Goal: Task Accomplishment & Management: Manage account settings

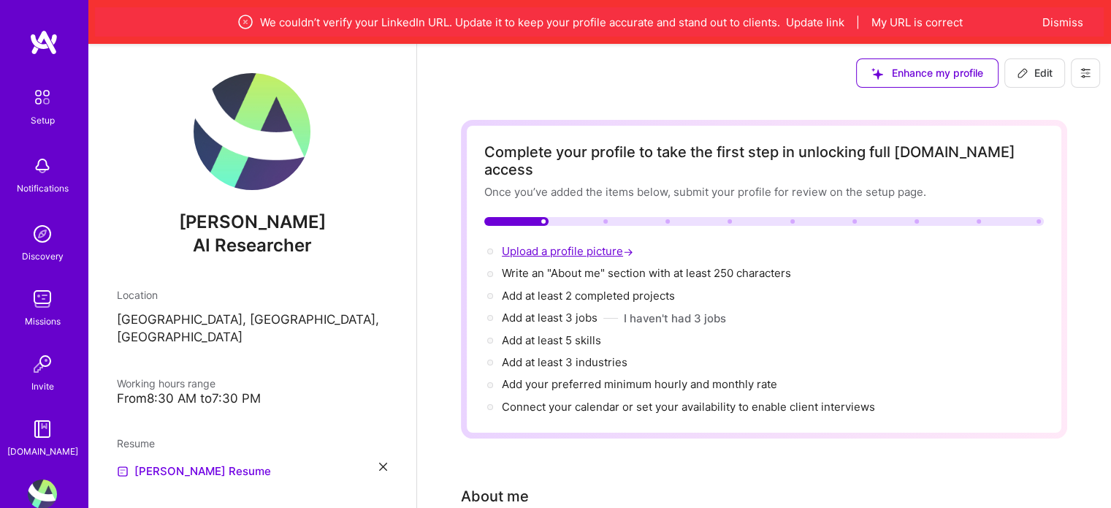
click at [587, 244] on span "Upload a profile picture →" at bounding box center [569, 251] width 134 height 14
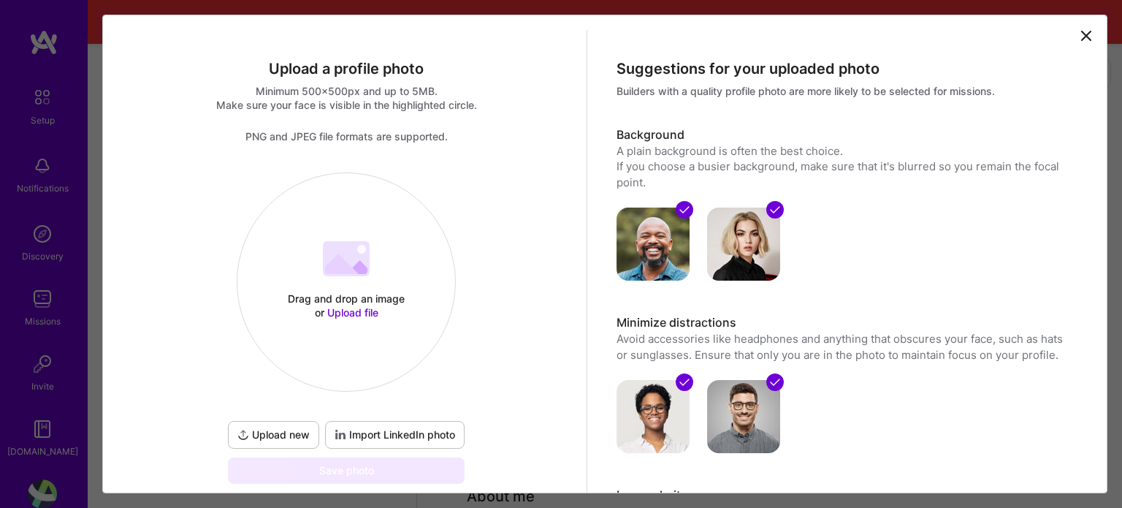
click at [363, 309] on span "Upload file" at bounding box center [352, 312] width 51 height 12
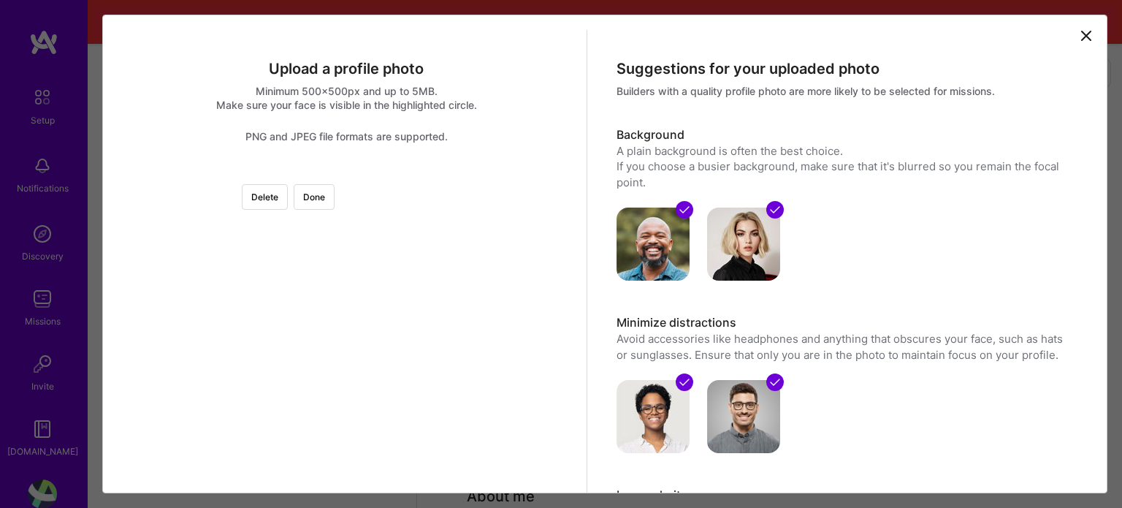
click at [386, 224] on div at bounding box center [469, 295] width 247 height 247
click at [346, 394] on div at bounding box center [469, 357] width 247 height 247
click at [335, 186] on button "Done" at bounding box center [314, 197] width 41 height 26
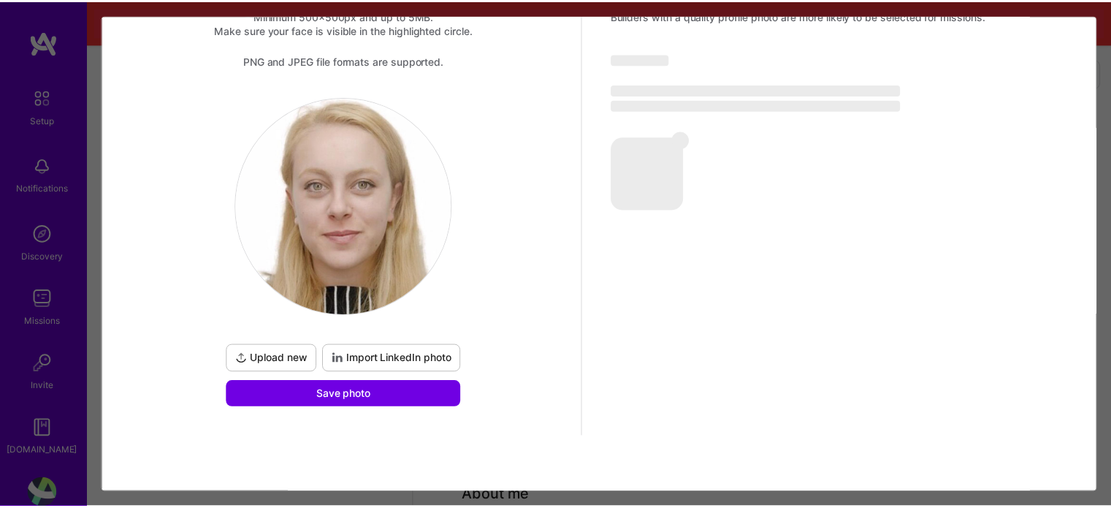
scroll to position [75, 0]
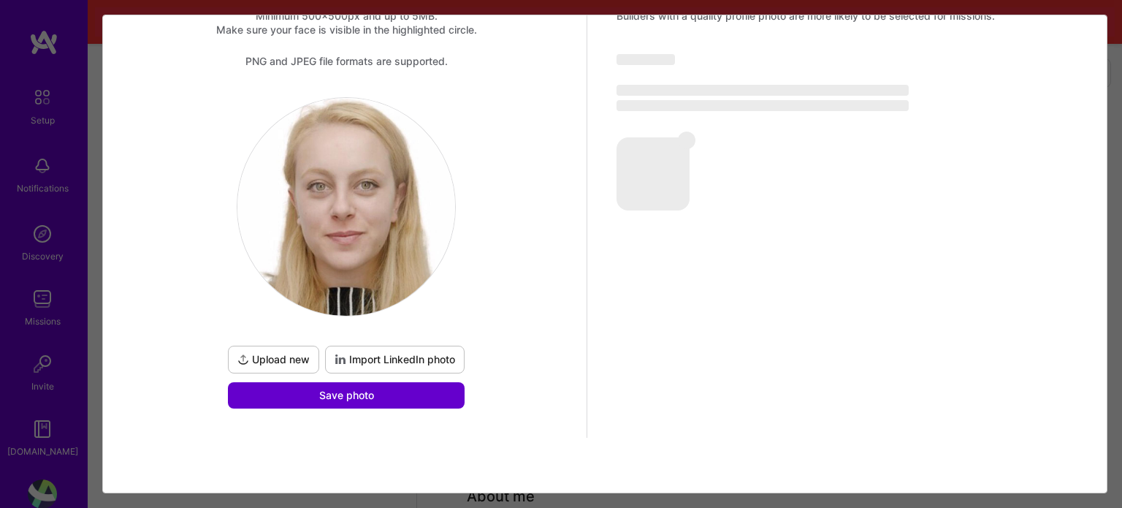
click at [380, 395] on button "Save photo" at bounding box center [346, 395] width 237 height 26
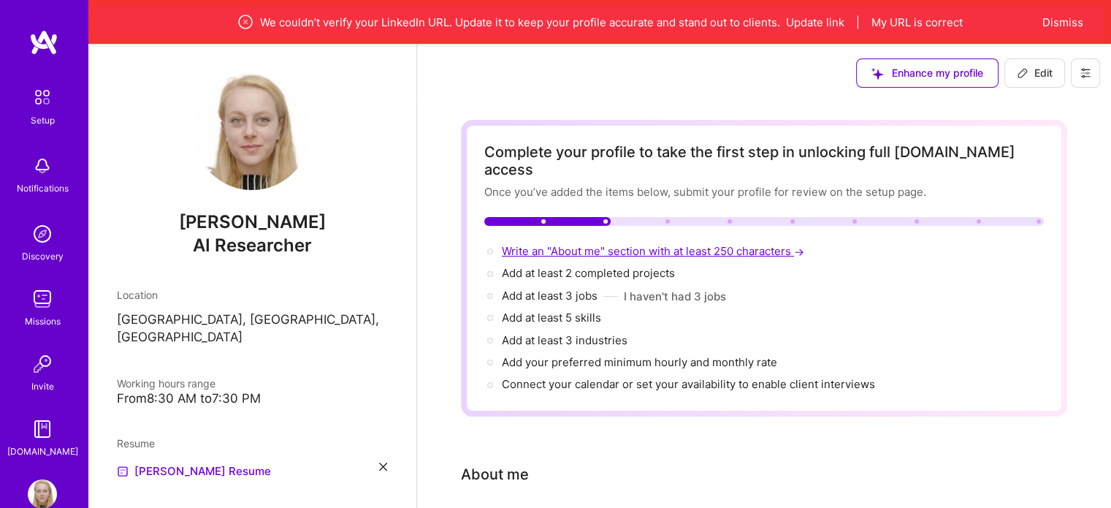
click at [681, 244] on span "Write an "About me" section with at least 250 characters →" at bounding box center [654, 251] width 305 height 14
select select "US"
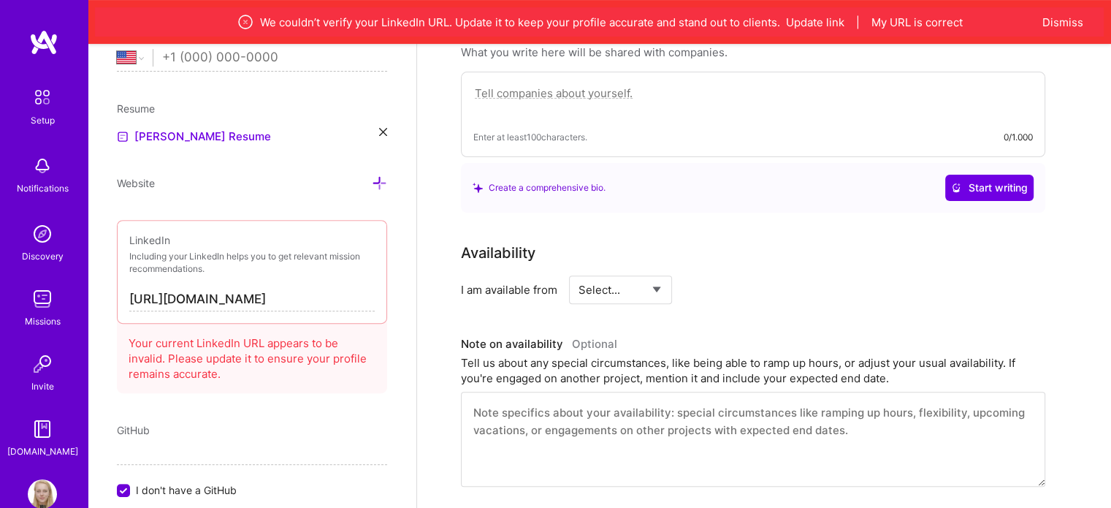
scroll to position [441, 0]
drag, startPoint x: 332, startPoint y: 300, endPoint x: 80, endPoint y: 292, distance: 252.8
click at [80, 292] on div "Setup Notifications Discovery Missions Invite [DOMAIN_NAME] Profile Close Show …" at bounding box center [555, 284] width 1111 height 1450
paste input "[DOMAIN_NAME][URL][PERSON_NAME]"
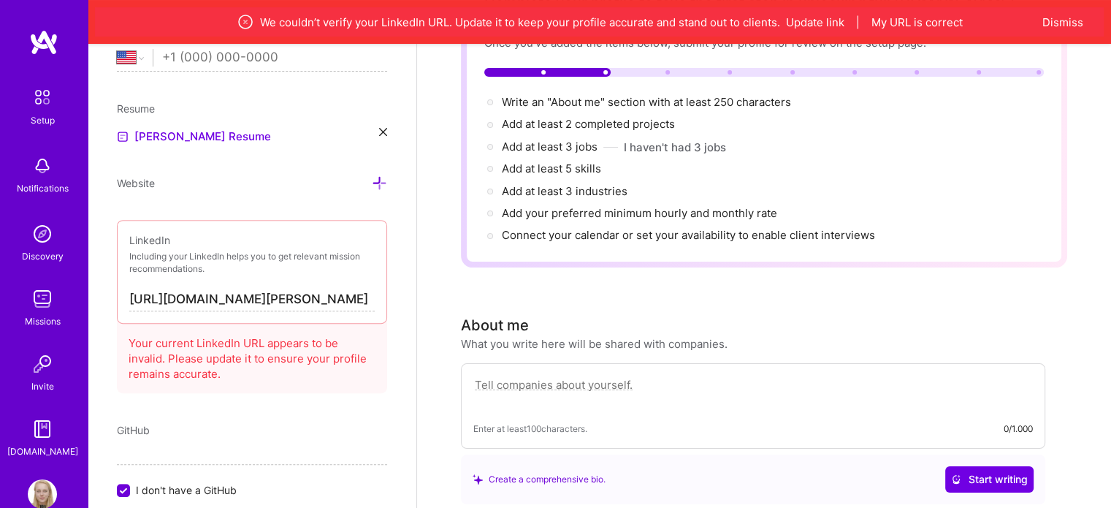
scroll to position [368, 0]
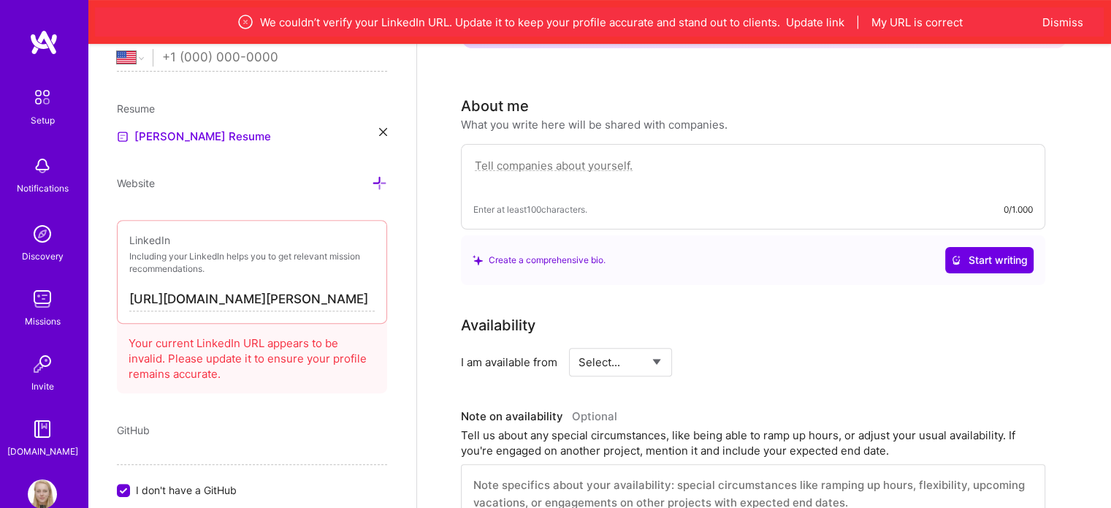
type input "[URL][DOMAIN_NAME][PERSON_NAME]"
click at [626, 344] on select "Select... Right Now Future Date Not Available" at bounding box center [620, 361] width 84 height 37
select select "Right Now"
click at [578, 343] on select "Select... Right Now Future Date Not Available" at bounding box center [620, 361] width 84 height 37
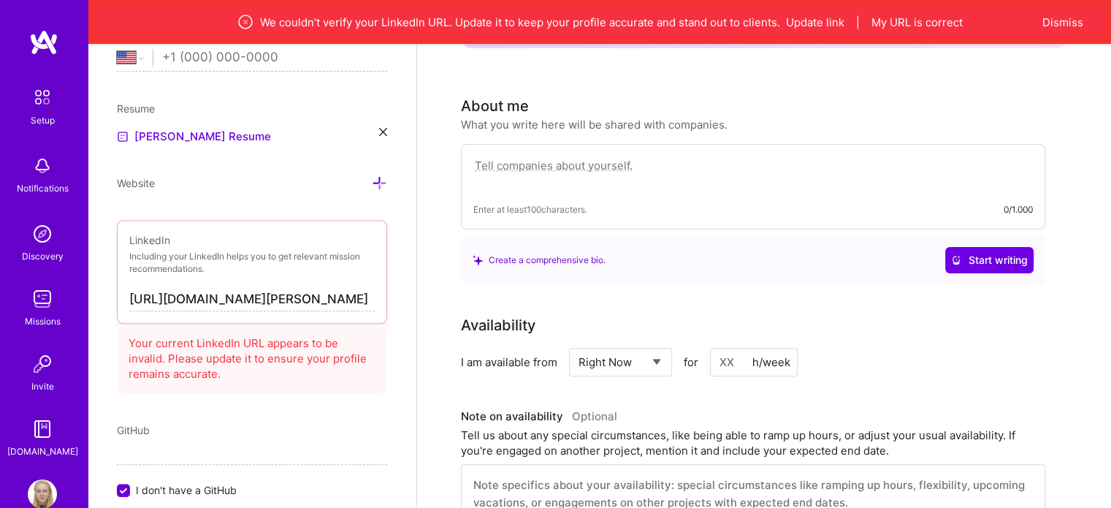
click at [731, 348] on input at bounding box center [754, 362] width 88 height 28
type input "40"
click at [856, 286] on div "Complete your profile to take the first step in unlocking full [DOMAIN_NAME] ac…" at bounding box center [764, 403] width 606 height 1302
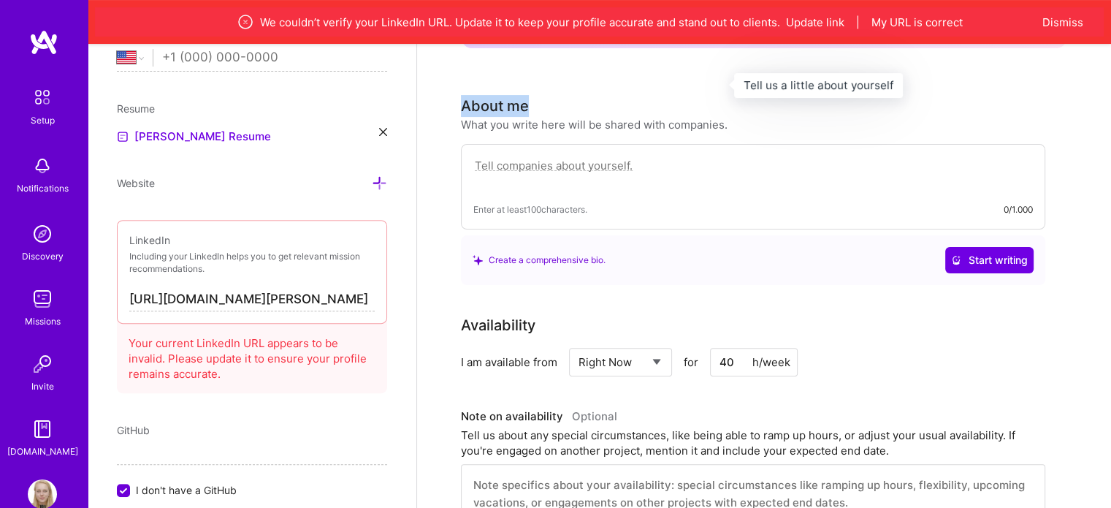
drag, startPoint x: 456, startPoint y: 84, endPoint x: 532, endPoint y: 84, distance: 76.0
click at [532, 84] on div "Complete your profile to take the first step in unlocking full [DOMAIN_NAME] ac…" at bounding box center [764, 411] width 694 height 1355
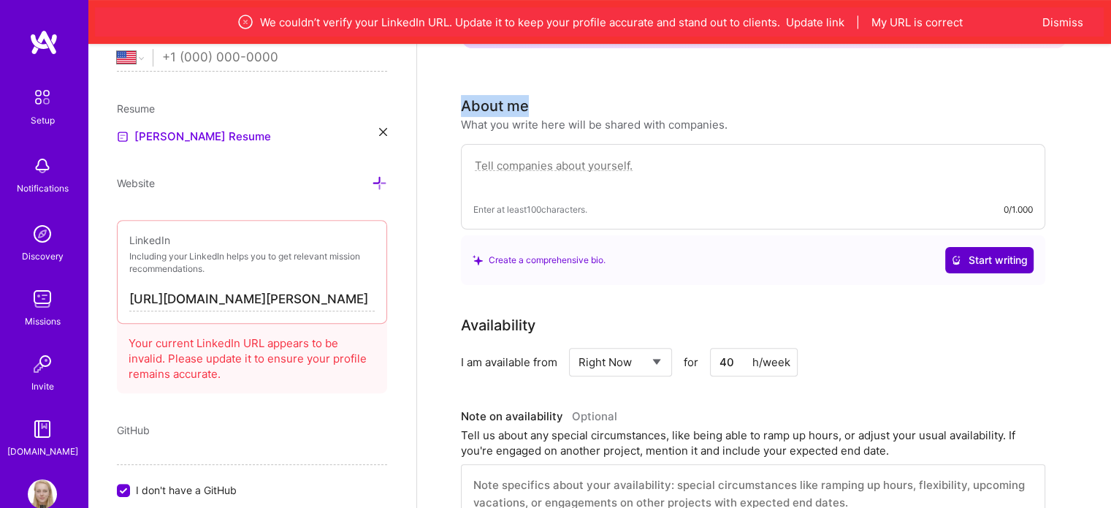
click at [959, 255] on icon at bounding box center [956, 260] width 10 height 10
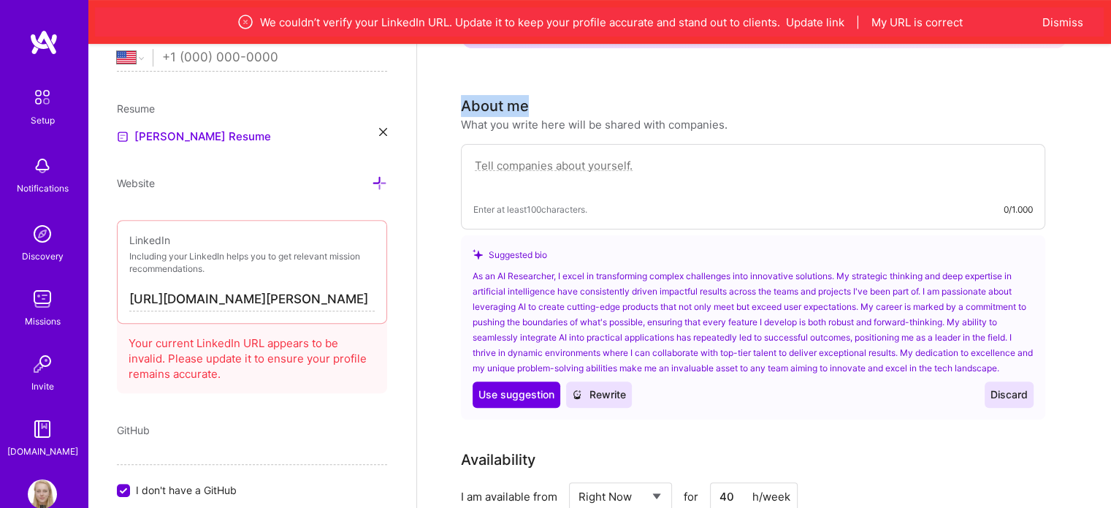
click at [515, 381] on button "Use Use suggestion" at bounding box center [517, 394] width 88 height 26
type textarea "As an AI Researcher, I excel in transforming complex challenges into innovative…"
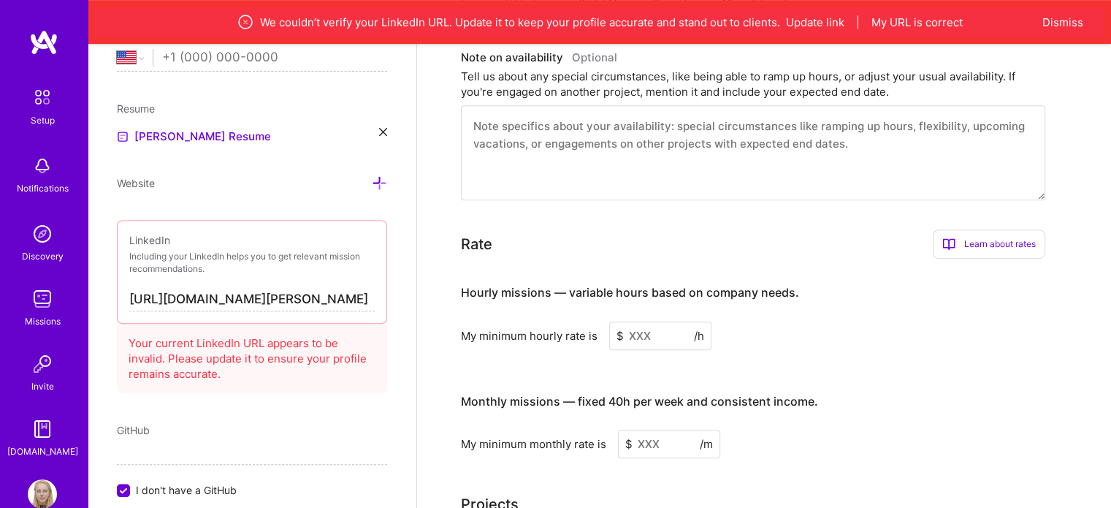
scroll to position [879, 0]
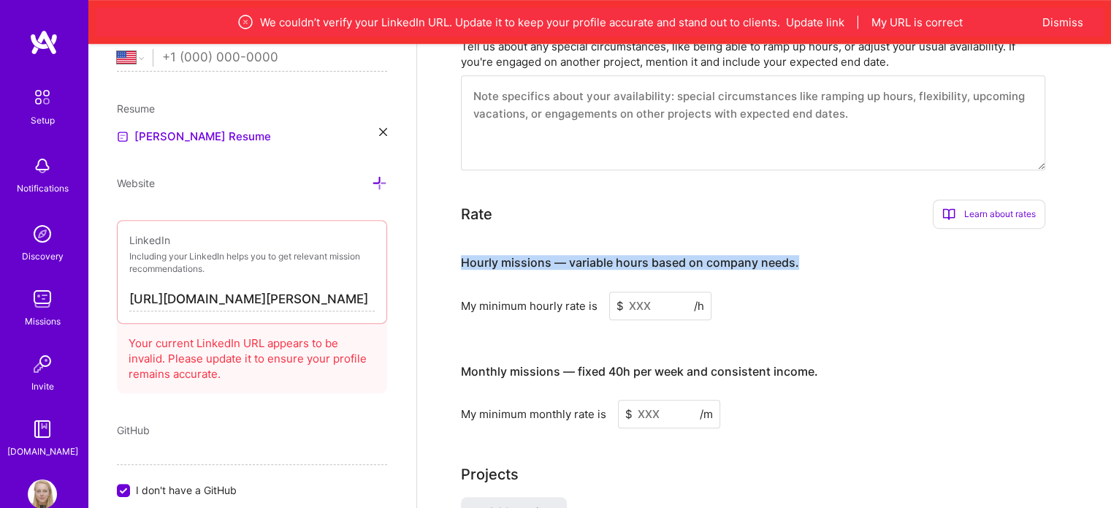
drag, startPoint x: 462, startPoint y: 237, endPoint x: 802, endPoint y: 245, distance: 339.7
click at [802, 245] on h3 "Hourly missions — variable hours based on company needs." at bounding box center [753, 262] width 584 height 45
click at [792, 248] on div at bounding box center [792, 248] width 0 height 0
click at [849, 240] on h3 "Hourly missions — variable hours based on company needs." at bounding box center [753, 262] width 584 height 45
click at [649, 291] on input at bounding box center [660, 305] width 102 height 28
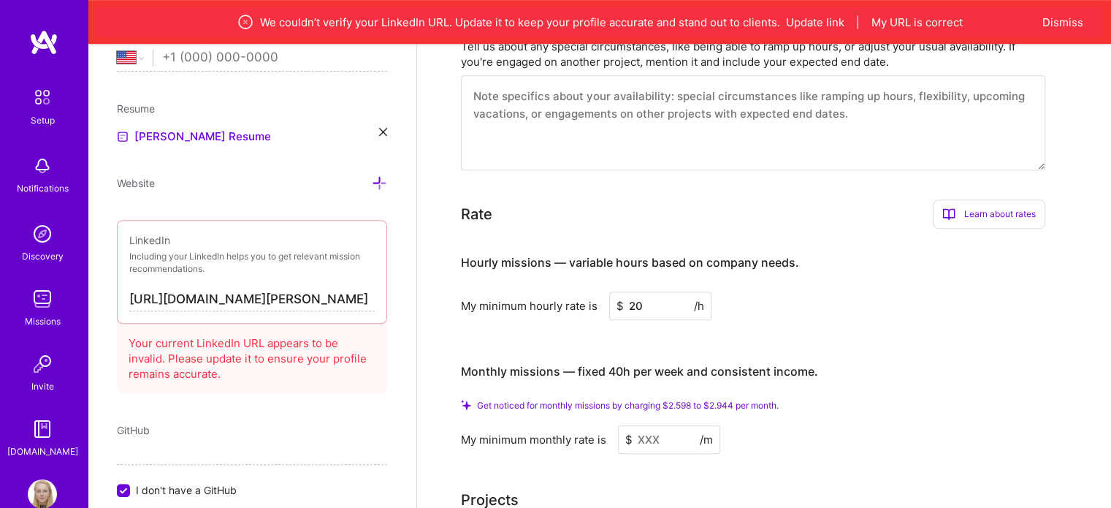
type input "20"
click at [869, 349] on h3 "Monthly missions — fixed 40h per week and consistent income." at bounding box center [753, 371] width 584 height 45
click at [654, 425] on input at bounding box center [669, 439] width 102 height 28
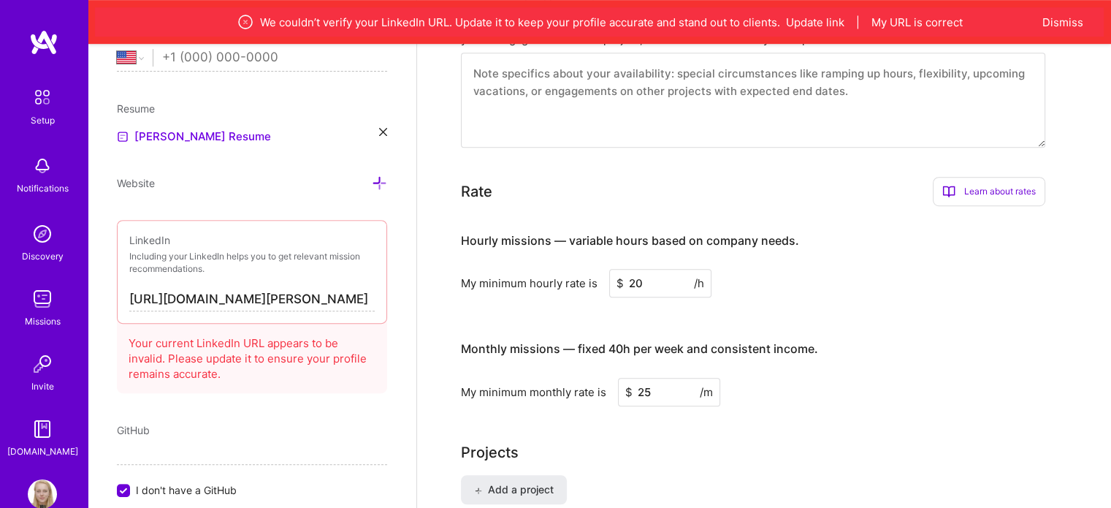
type input "2"
click at [668, 378] on input "2598" at bounding box center [669, 392] width 102 height 28
type input "2700"
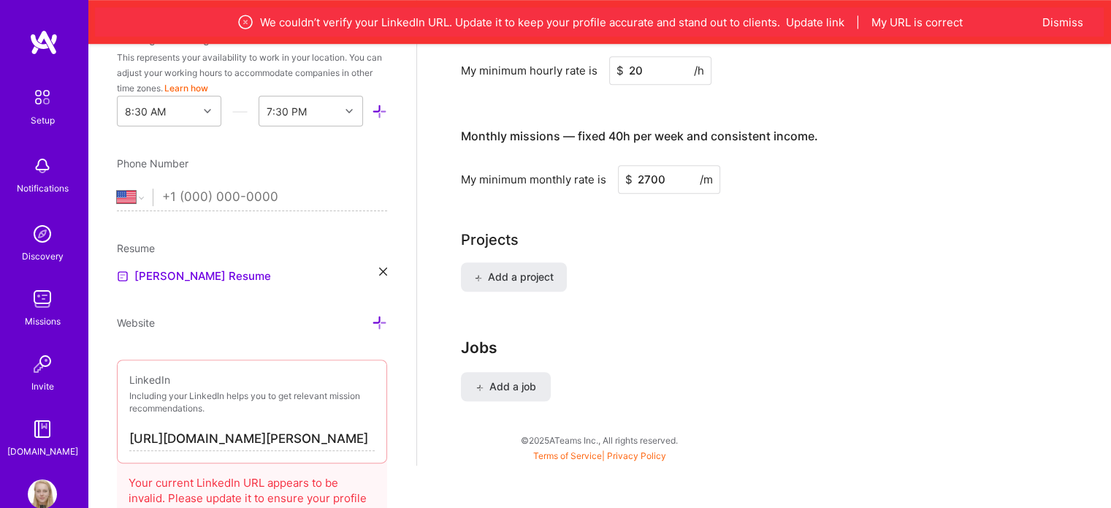
scroll to position [259, 0]
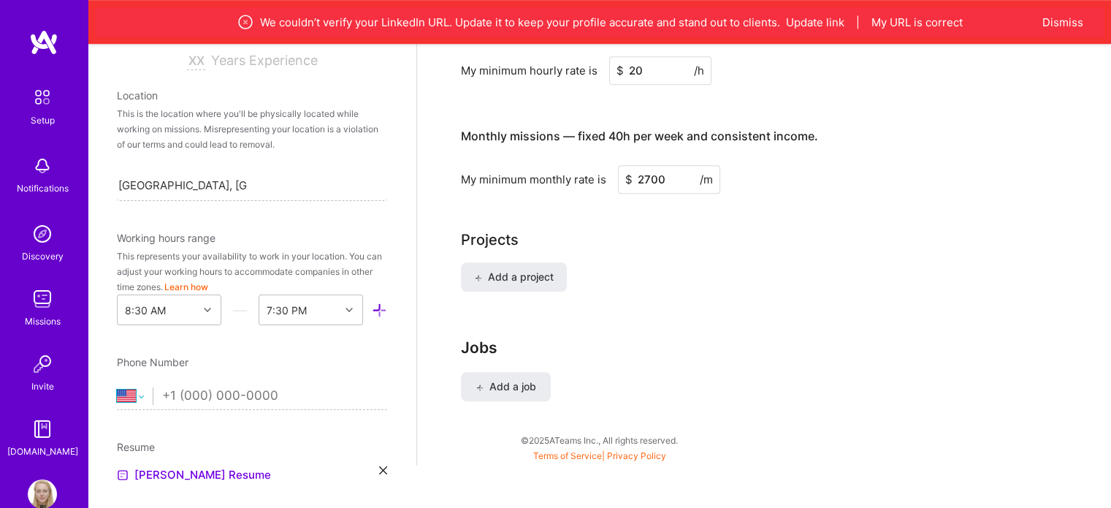
click at [138, 396] on select "[GEOGRAPHIC_DATA] [GEOGRAPHIC_DATA] [GEOGRAPHIC_DATA] [GEOGRAPHIC_DATA] [US_STA…" at bounding box center [135, 396] width 36 height 18
select select "TR"
click at [117, 387] on select "[GEOGRAPHIC_DATA] [GEOGRAPHIC_DATA] [GEOGRAPHIC_DATA] [GEOGRAPHIC_DATA] [US_STA…" at bounding box center [135, 396] width 36 height 18
type input "[PHONE_NUMBER]"
click at [372, 308] on icon at bounding box center [379, 309] width 15 height 15
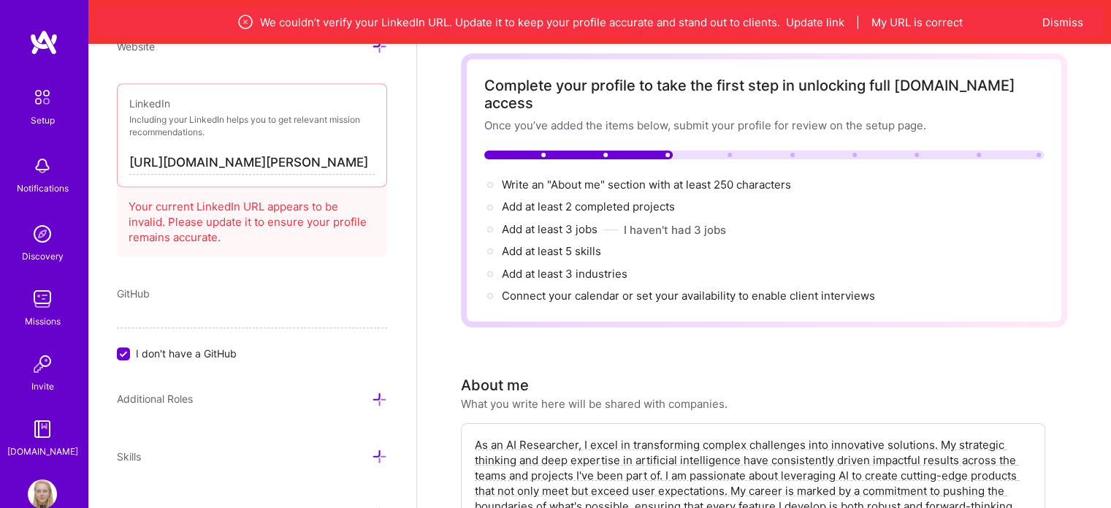
scroll to position [0, 0]
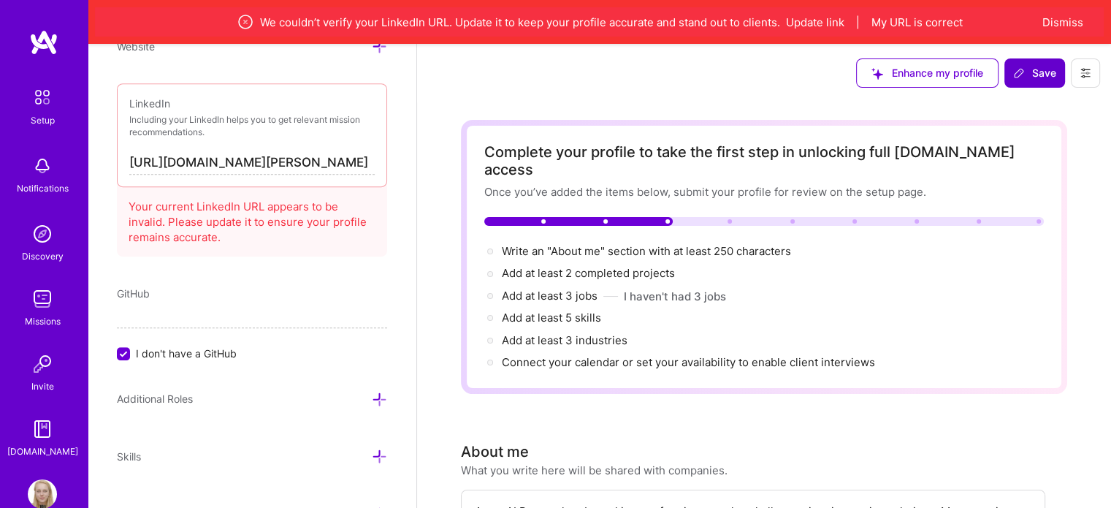
click at [1031, 68] on span "Save" at bounding box center [1034, 73] width 43 height 15
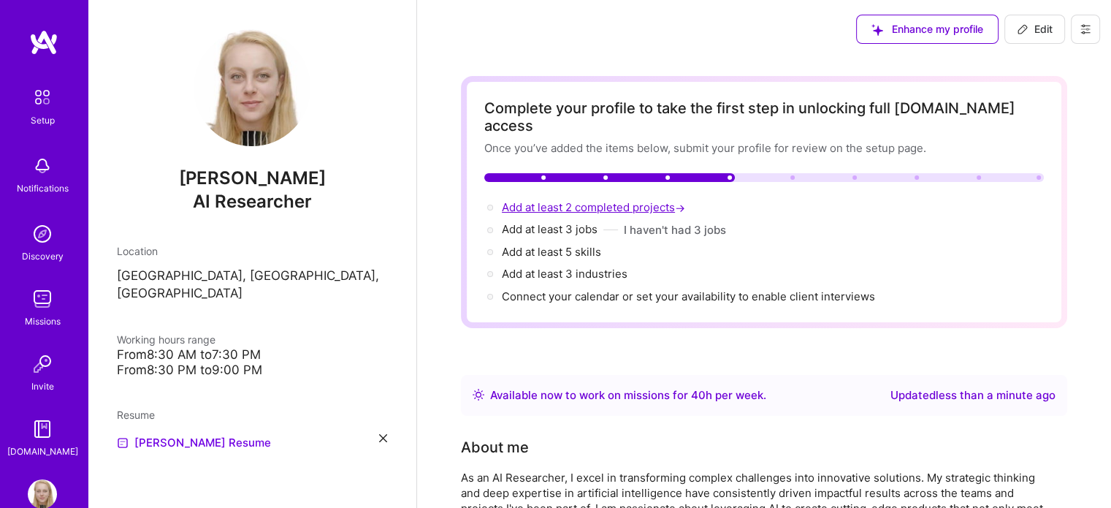
click at [622, 200] on span "Add at least 2 completed projects →" at bounding box center [595, 207] width 186 height 14
select select "US"
select select "Right Now"
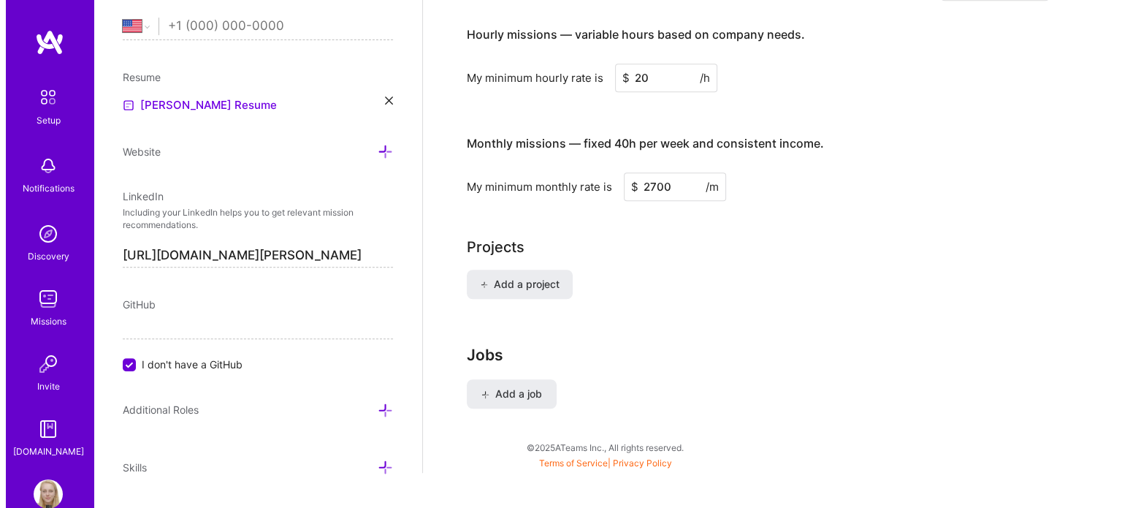
scroll to position [1026, 0]
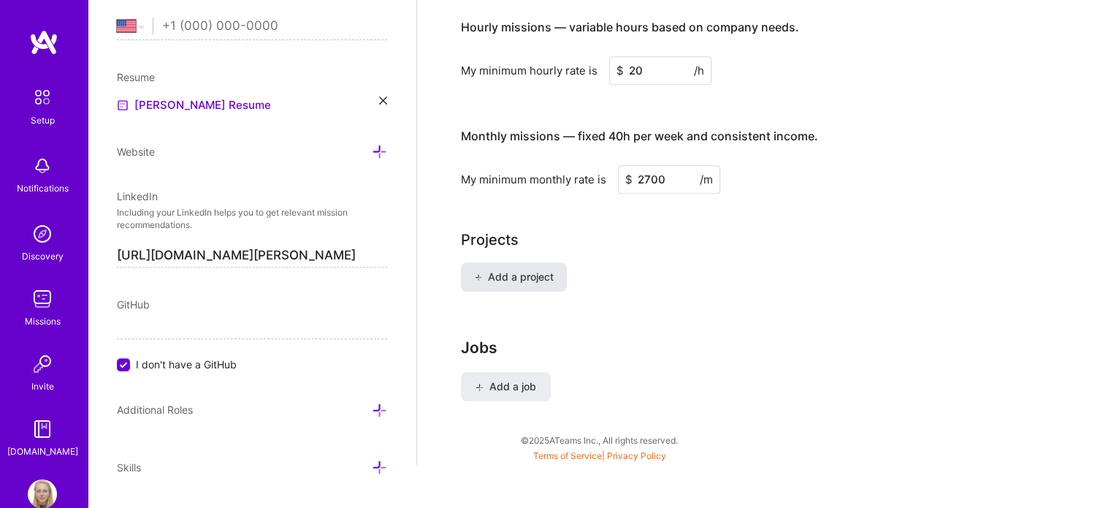
click at [541, 262] on button "Add a project" at bounding box center [514, 276] width 106 height 29
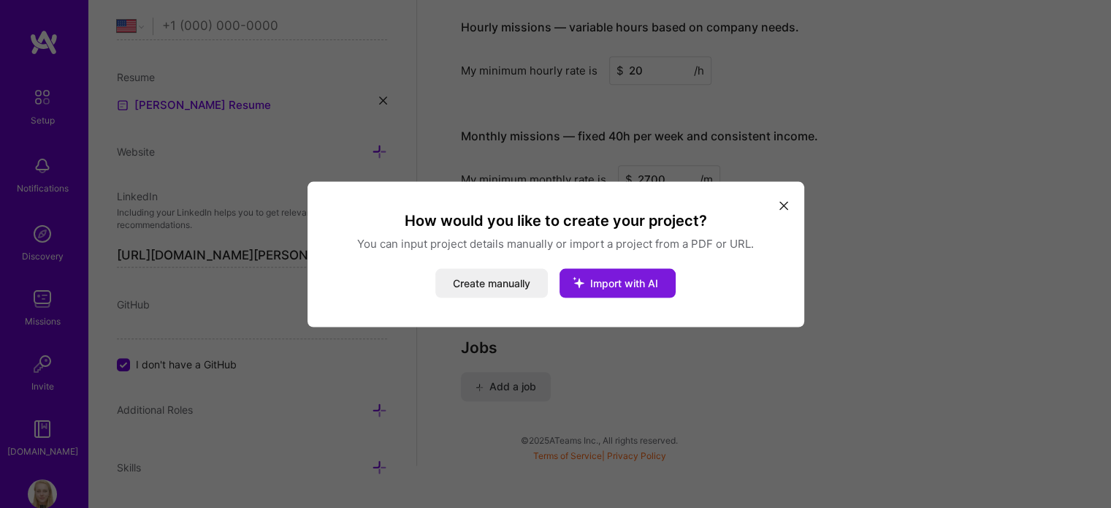
click at [609, 279] on span "Import with AI" at bounding box center [624, 282] width 68 height 12
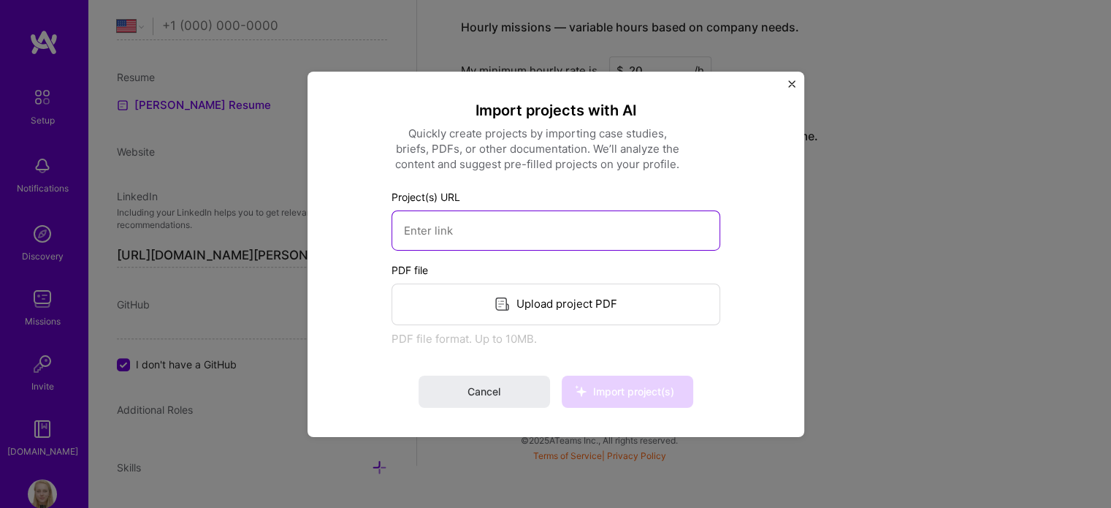
click at [555, 226] on input at bounding box center [555, 230] width 329 height 40
click at [798, 85] on div "Import projects with AI Quickly create projects by importing case studies, brie…" at bounding box center [555, 253] width 497 height 365
click at [795, 85] on img "Close" at bounding box center [791, 83] width 7 height 7
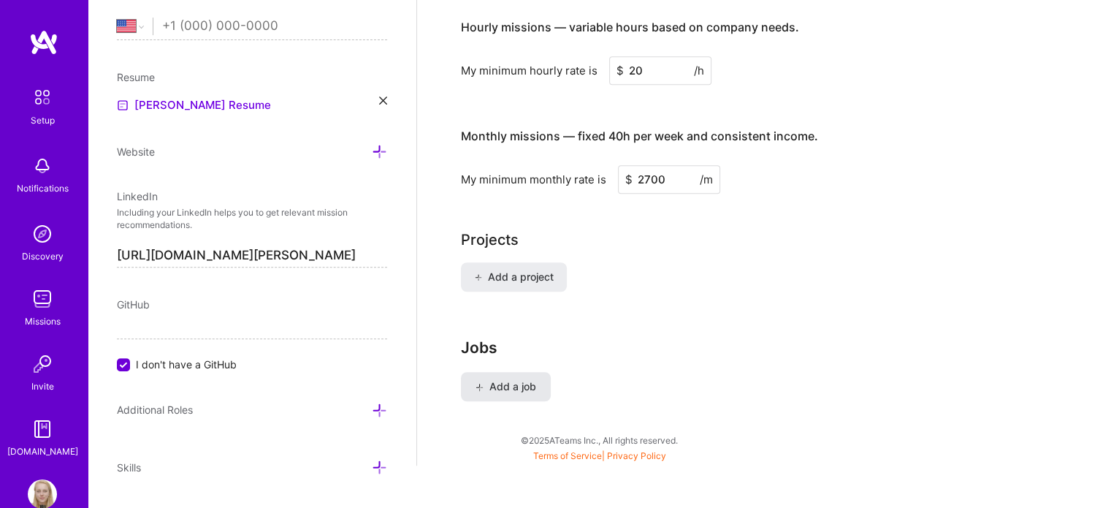
click at [508, 372] on button "Add a job" at bounding box center [506, 386] width 90 height 29
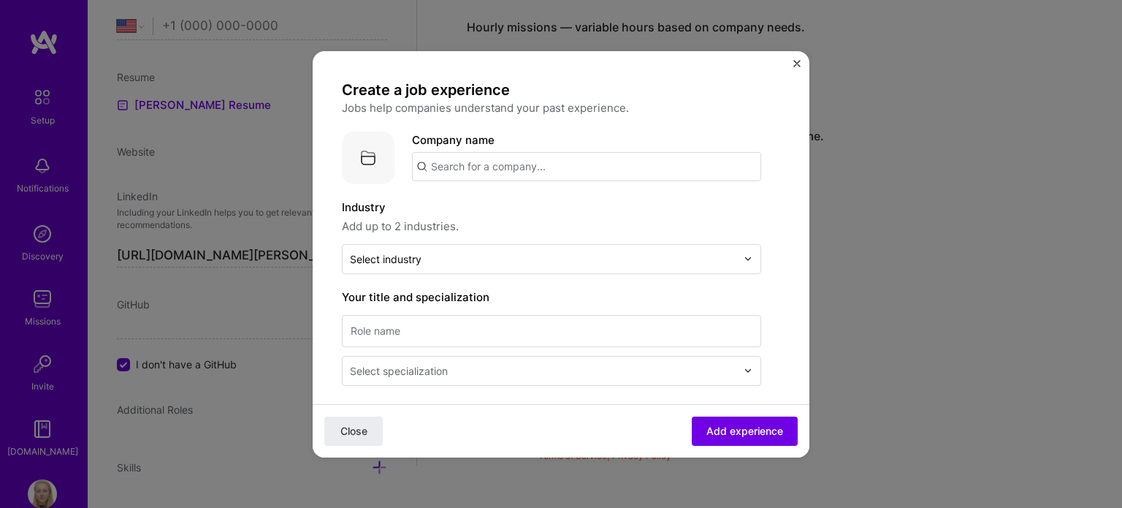
click at [569, 167] on input "text" at bounding box center [586, 166] width 349 height 29
type input "LingoTribe"
click button "Close" at bounding box center [353, 430] width 58 height 29
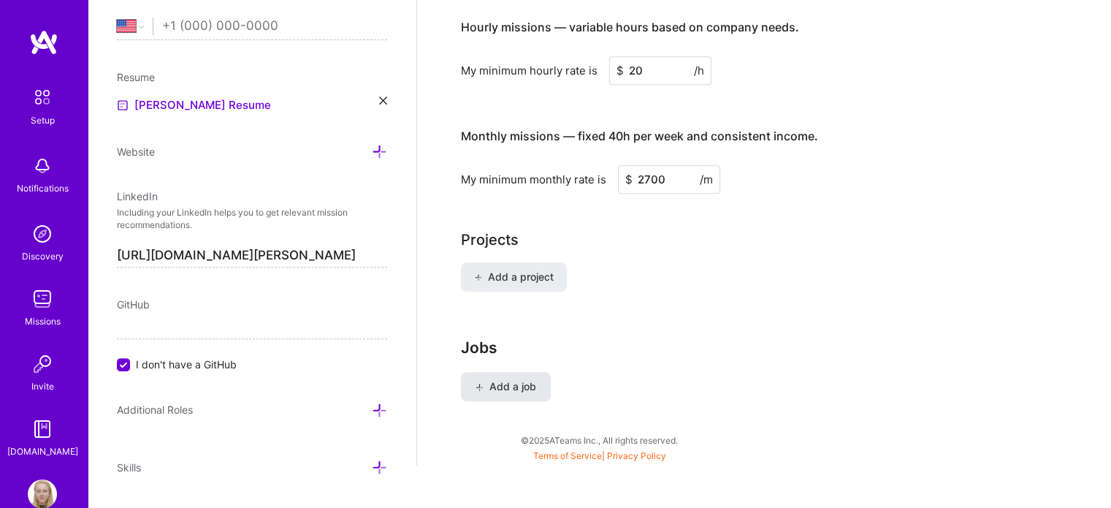
click at [536, 372] on button "Add a job" at bounding box center [506, 386] width 90 height 29
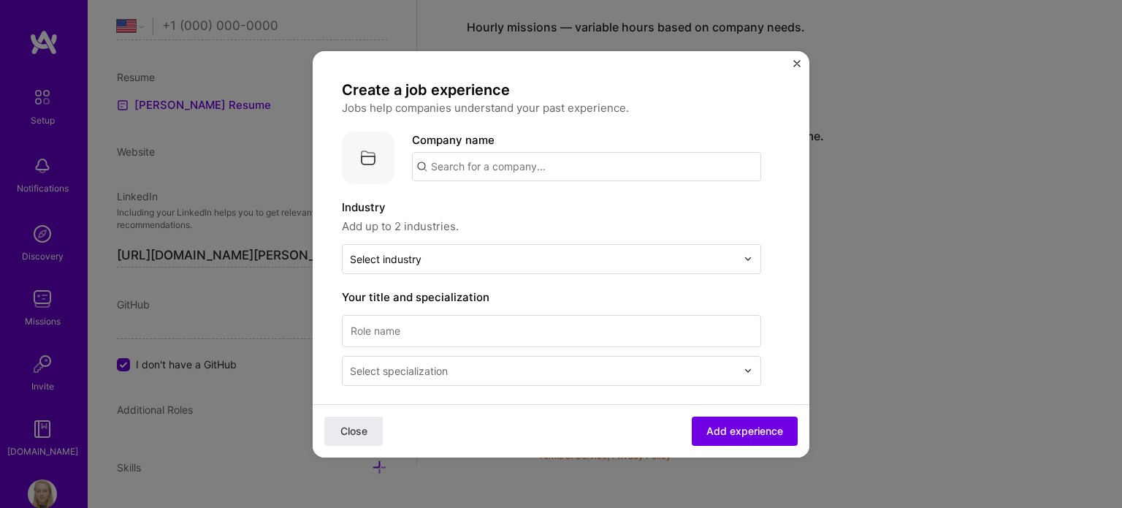
click at [565, 164] on input "text" at bounding box center [586, 166] width 349 height 29
type input "LingoTribe"
click at [541, 192] on div "Add company LingoTribe" at bounding box center [521, 206] width 219 height 37
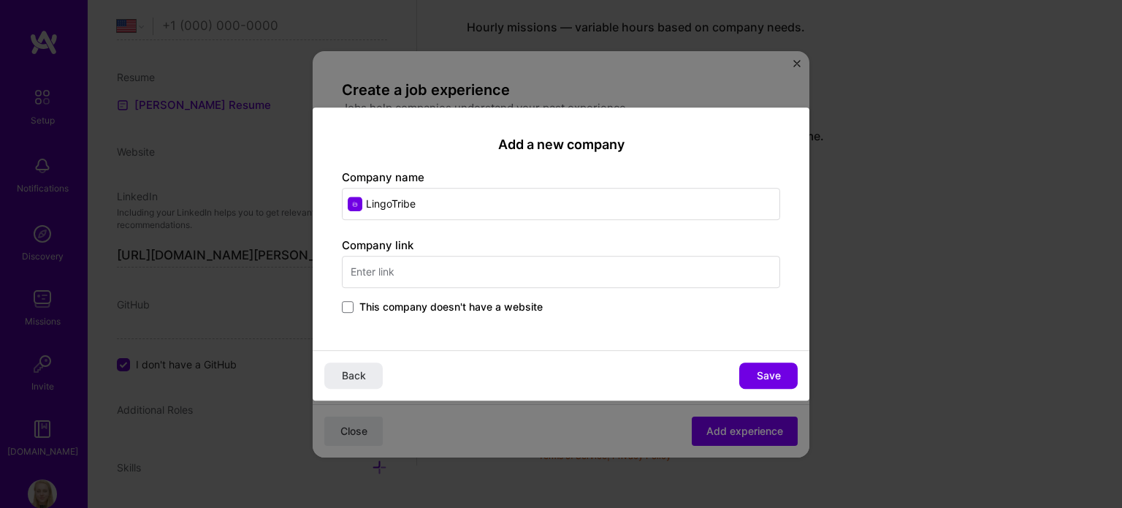
click at [520, 270] on input "text" at bounding box center [561, 272] width 438 height 32
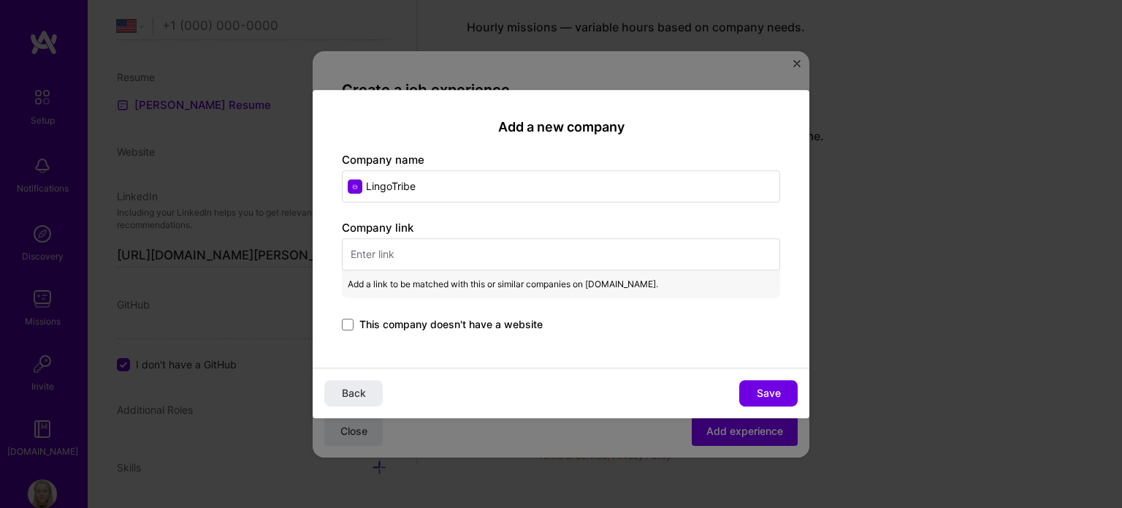
click at [419, 247] on input "text" at bounding box center [561, 254] width 438 height 32
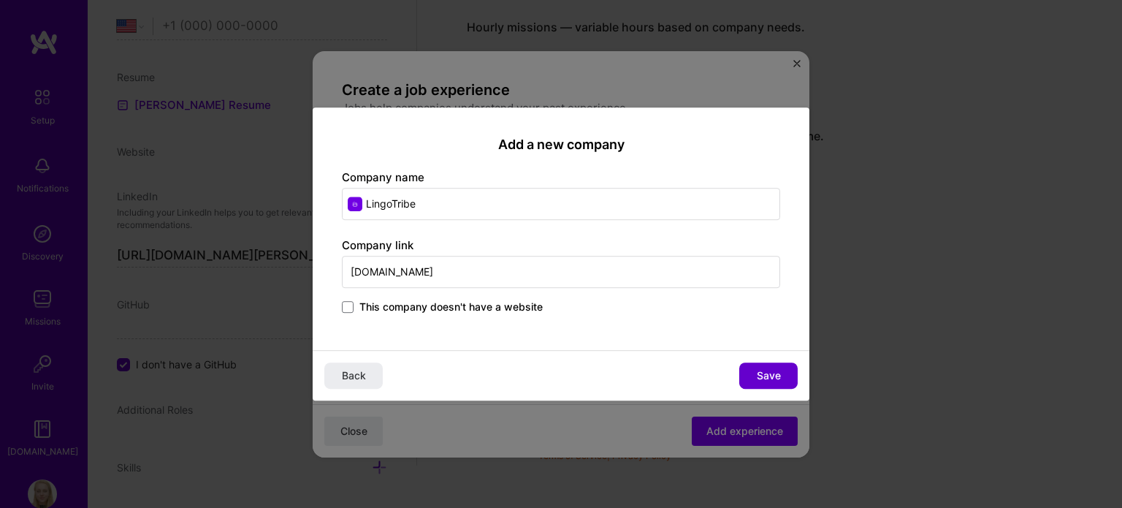
type input "[DOMAIN_NAME]"
click at [776, 373] on span "Save" at bounding box center [769, 375] width 24 height 15
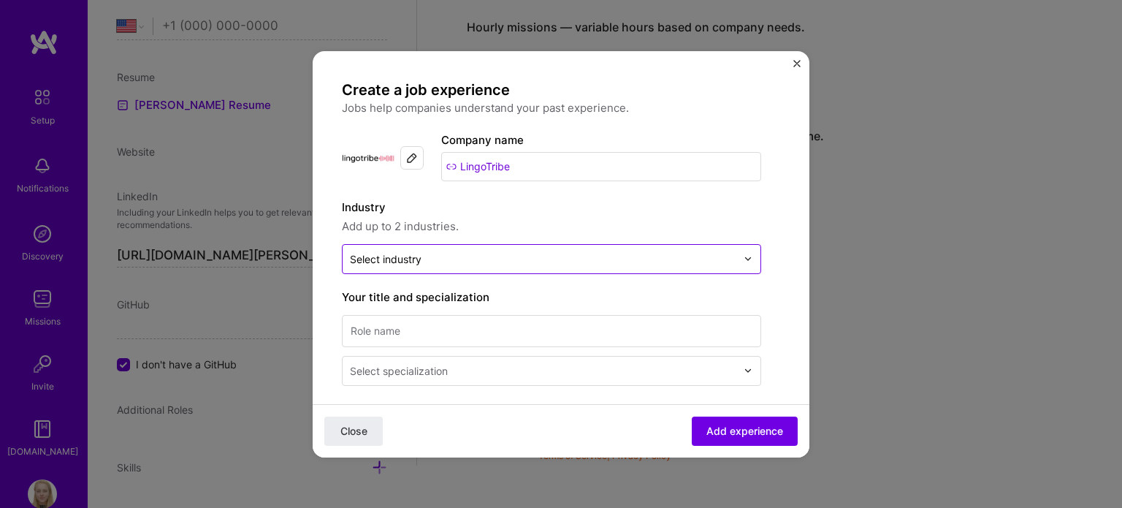
click at [670, 263] on input "text" at bounding box center [543, 258] width 386 height 15
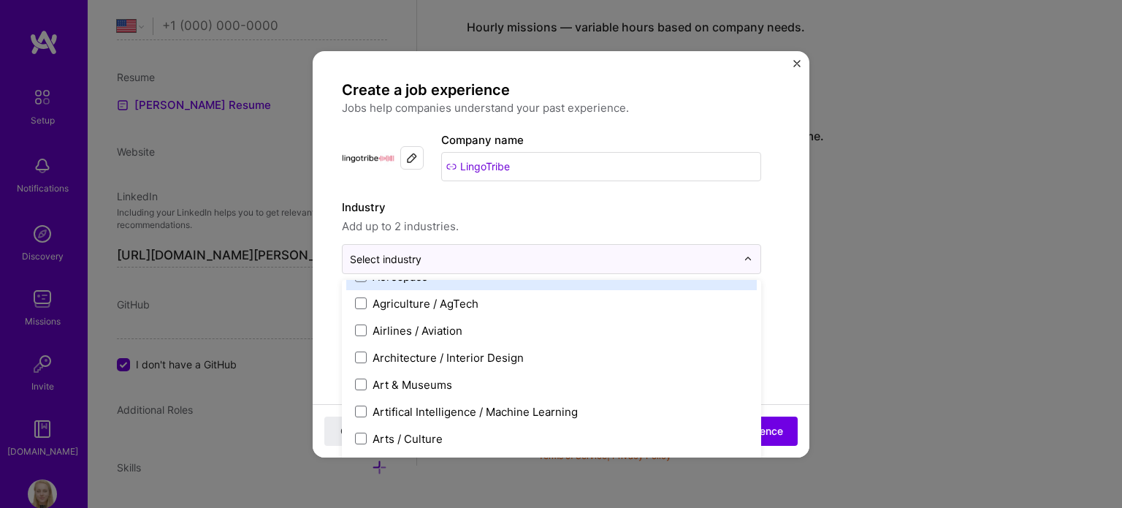
scroll to position [111, 0]
